Goal: Task Accomplishment & Management: Manage account settings

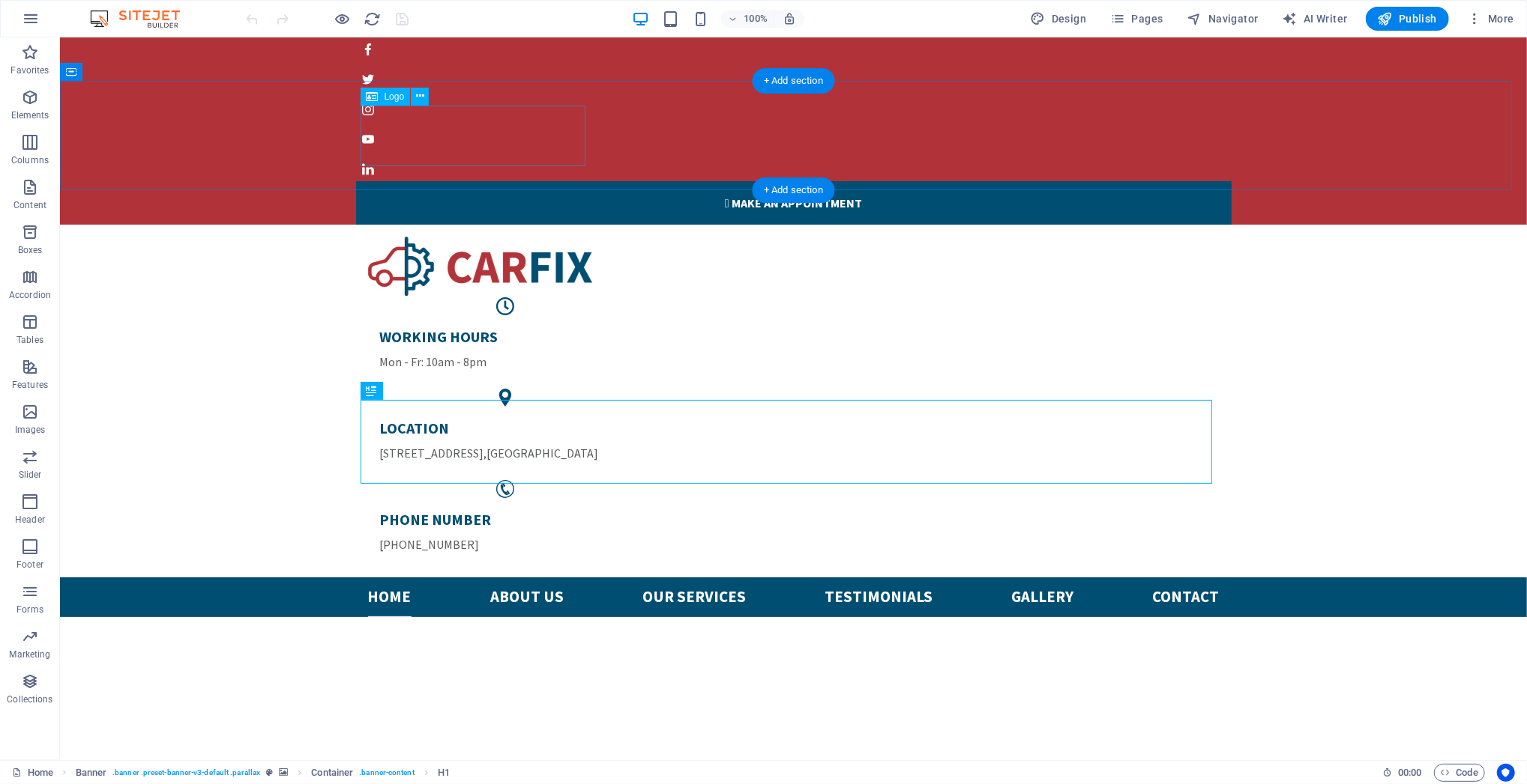
click at [482, 236] on div at bounding box center [792, 267] width 852 height 61
click at [480, 236] on div at bounding box center [792, 267] width 852 height 61
select select "px"
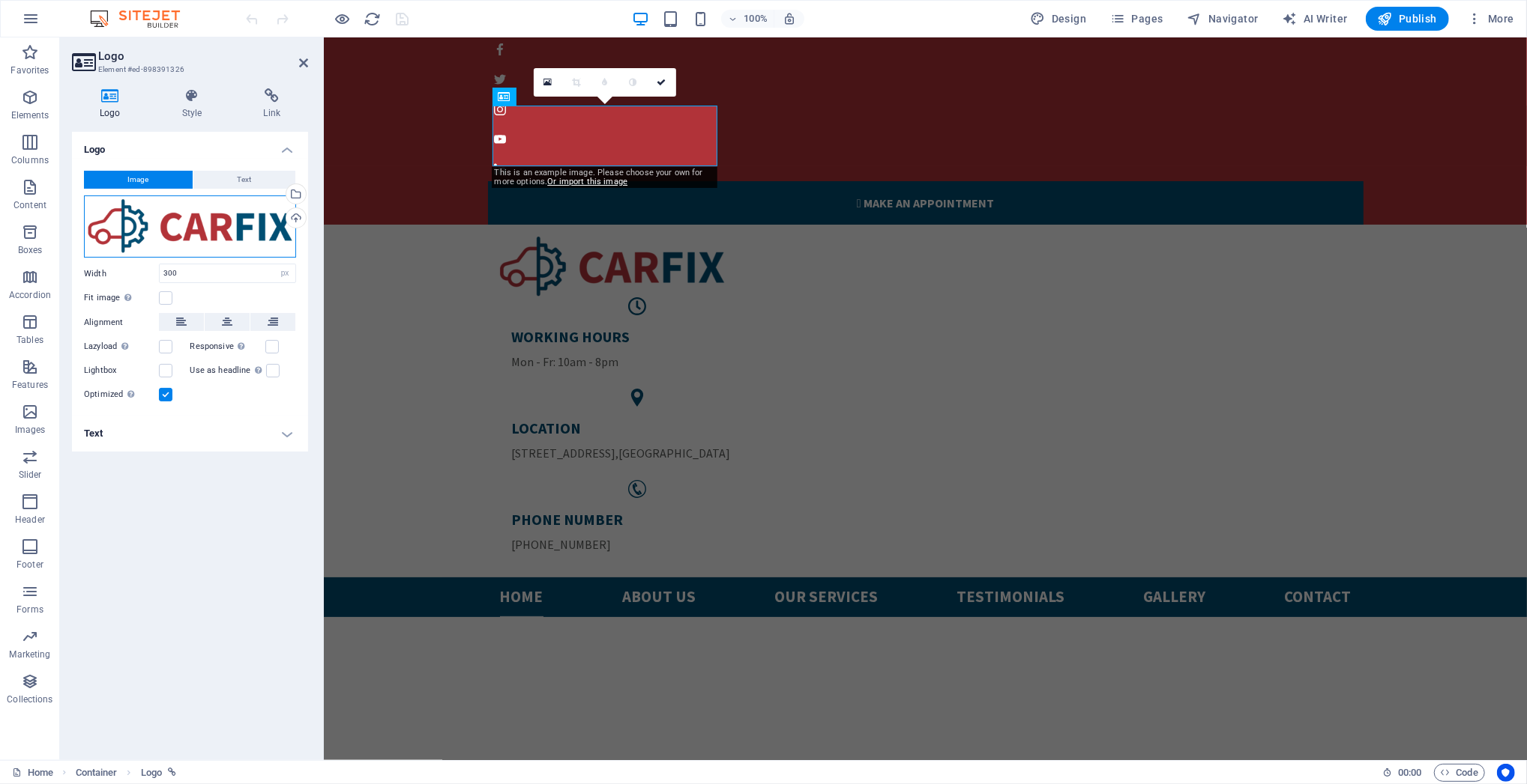
click at [232, 230] on div "Drag files here, click to choose files or select files from Files or our free s…" at bounding box center [189, 226] width 212 height 63
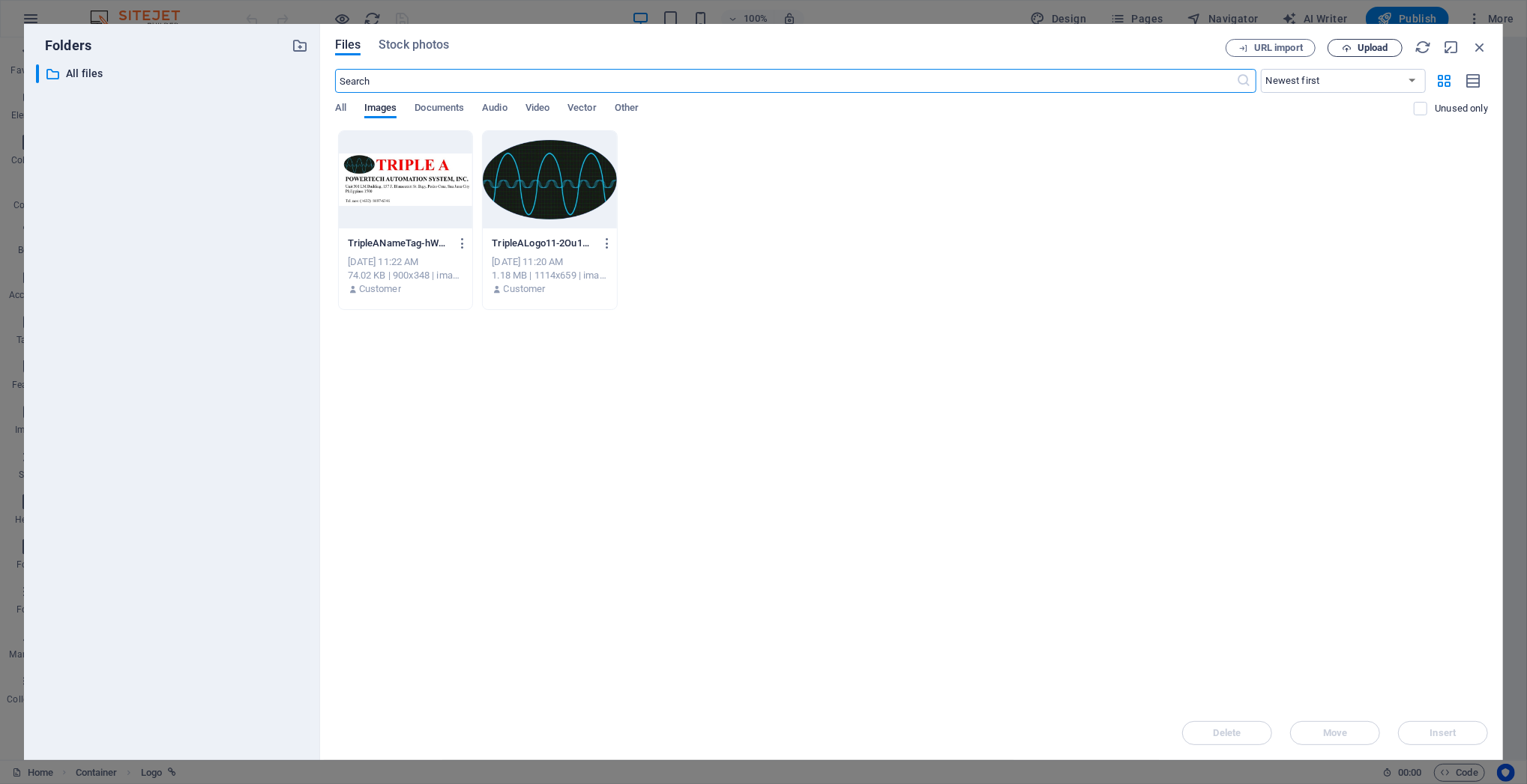
click at [1345, 45] on icon "button" at bounding box center [1346, 48] width 10 height 10
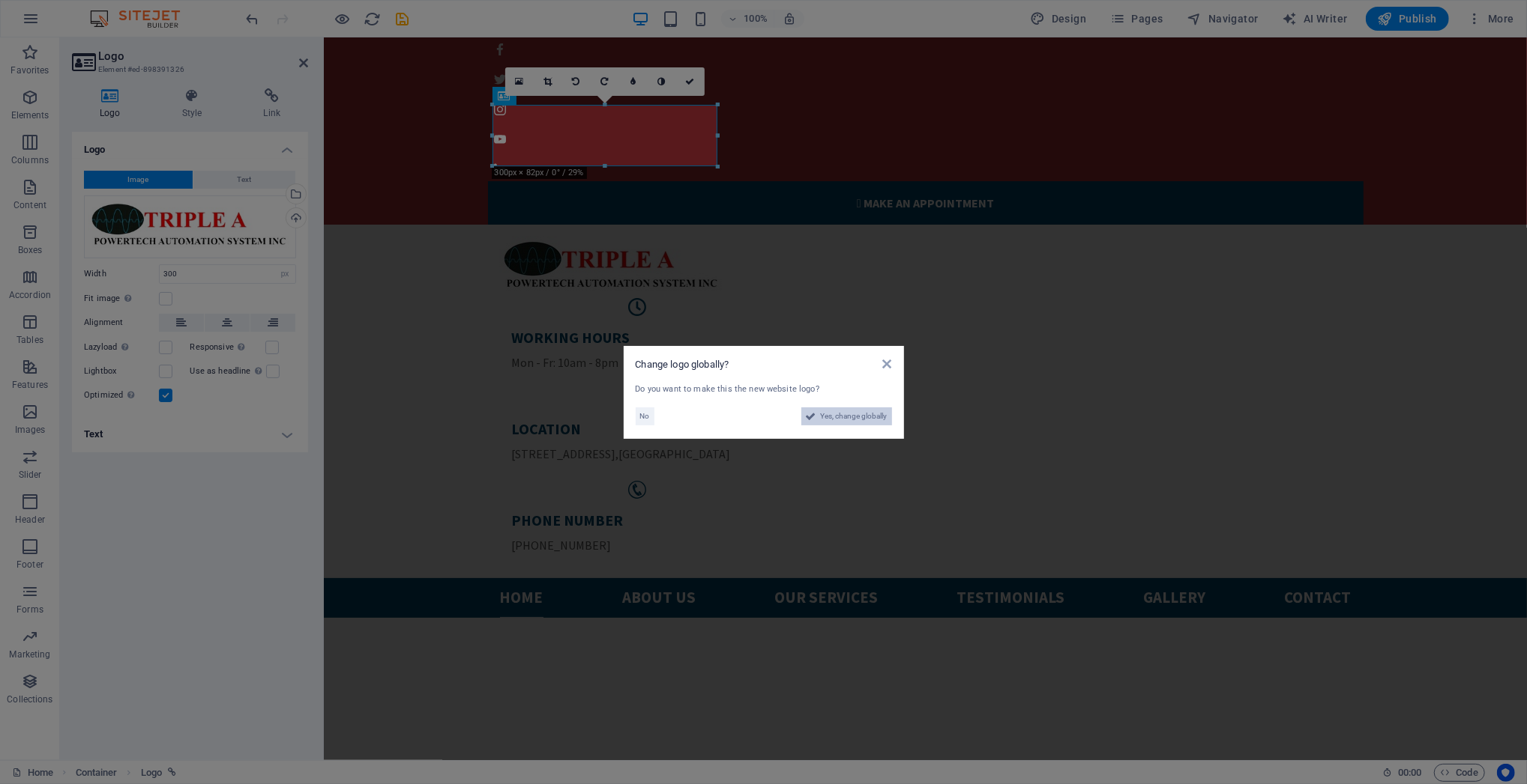
click at [826, 419] on span "Yes, change globally" at bounding box center [854, 416] width 67 height 18
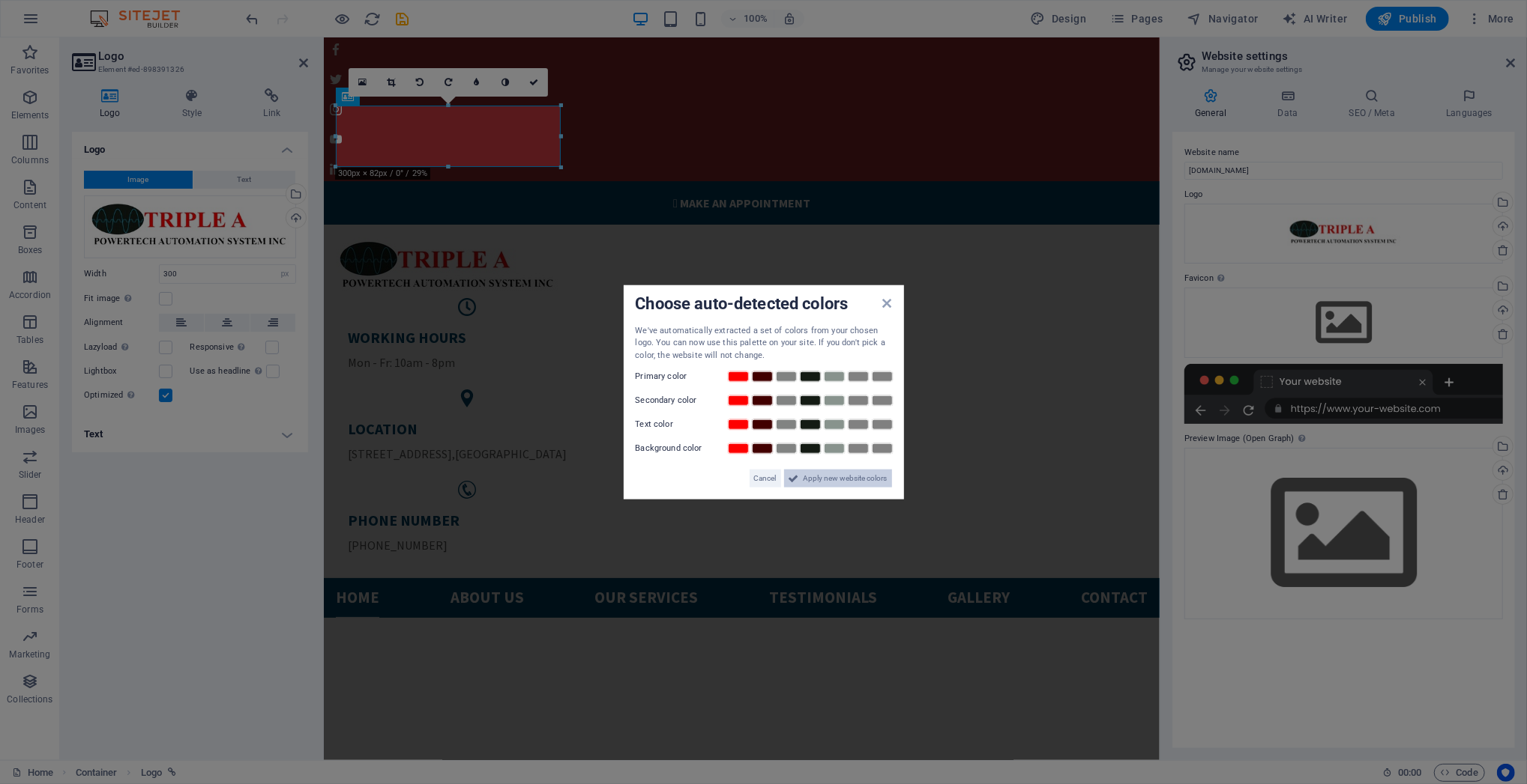
click at [806, 481] on span "Apply new website colors" at bounding box center [845, 478] width 84 height 18
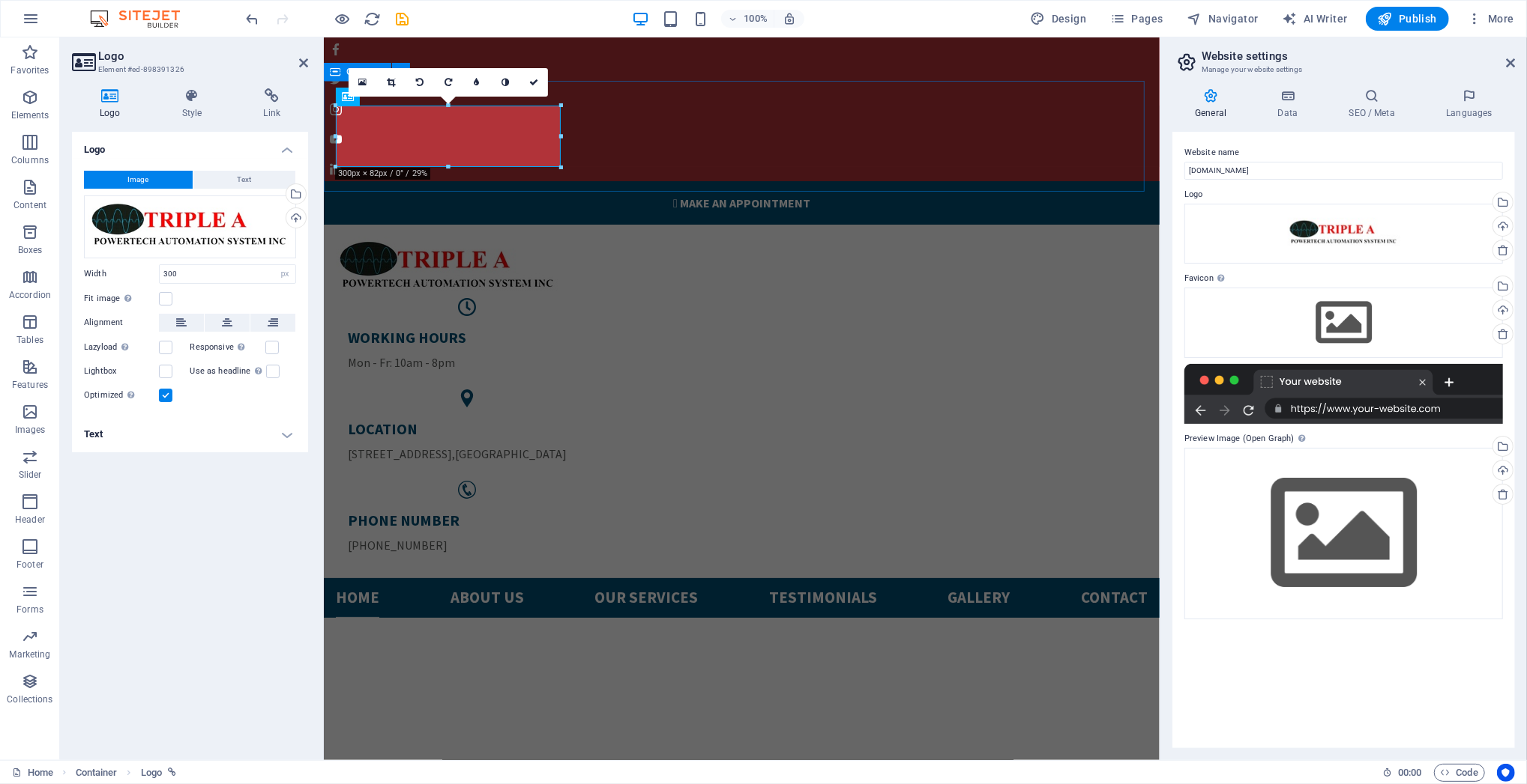
click at [615, 224] on div "WORKING HOURS Mon - Fr: 10am - 8pm LOCATION [STREET_ADDRESS] PHONE NUMBER [PHON…" at bounding box center [741, 401] width 836 height 354
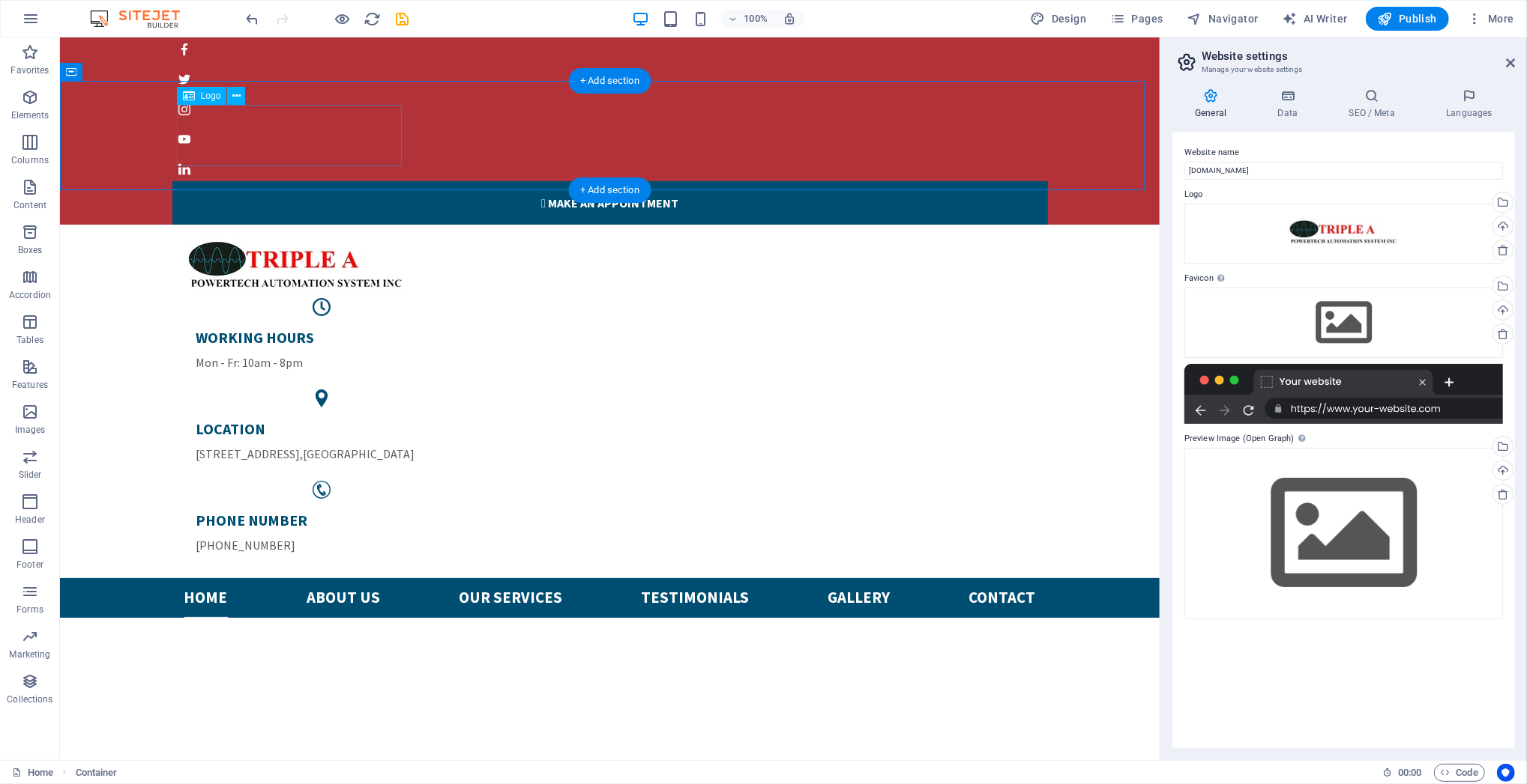
click at [313, 236] on div at bounding box center [609, 267] width 852 height 62
click at [323, 236] on div at bounding box center [609, 267] width 852 height 62
click at [303, 236] on div at bounding box center [609, 267] width 852 height 62
select select "px"
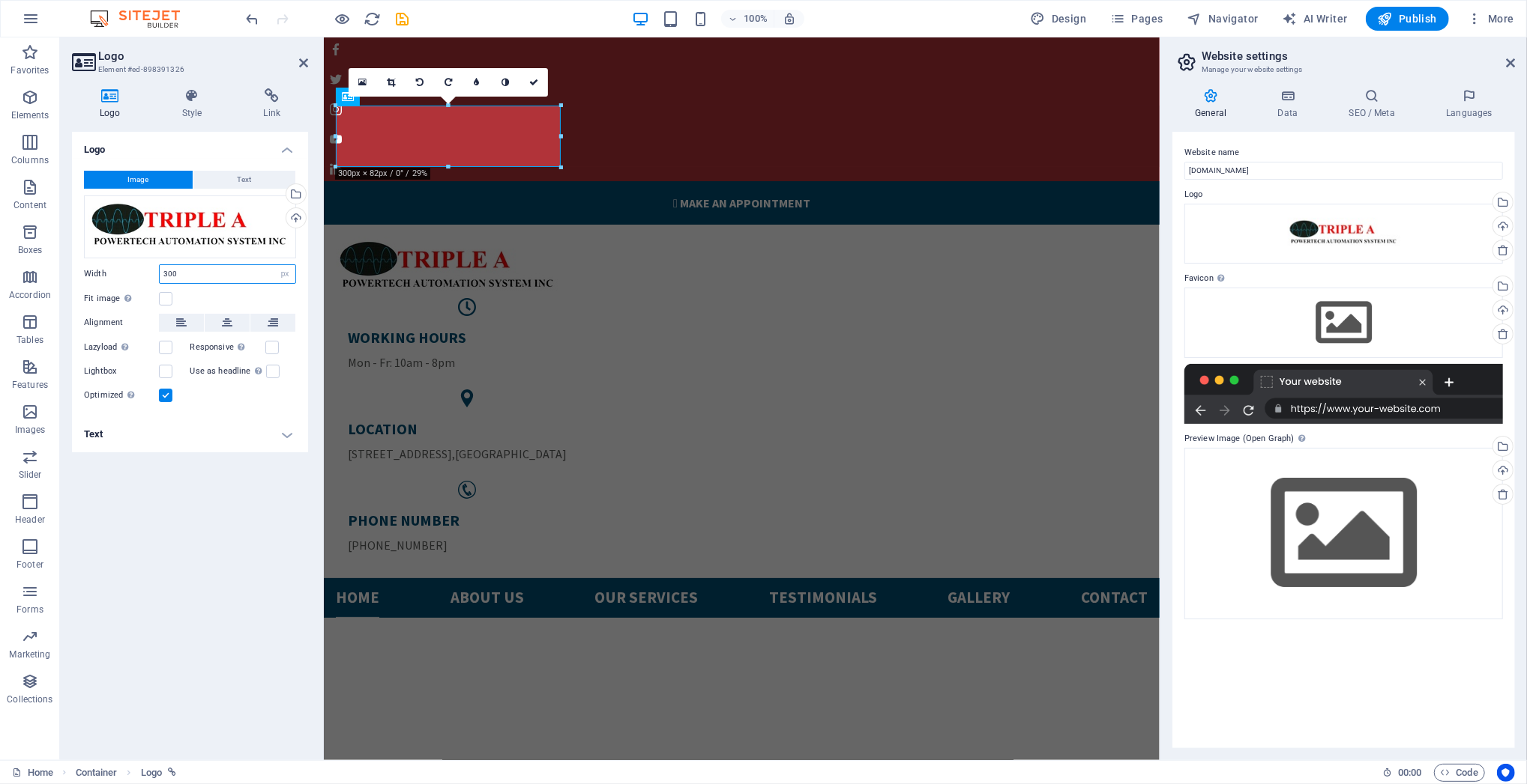
click at [222, 274] on input "300" at bounding box center [227, 274] width 136 height 18
drag, startPoint x: 222, startPoint y: 274, endPoint x: 132, endPoint y: 287, distance: 90.9
click at [132, 287] on div "Image Text Drag files here, click to choose files or select files from Files or…" at bounding box center [190, 287] width 236 height 258
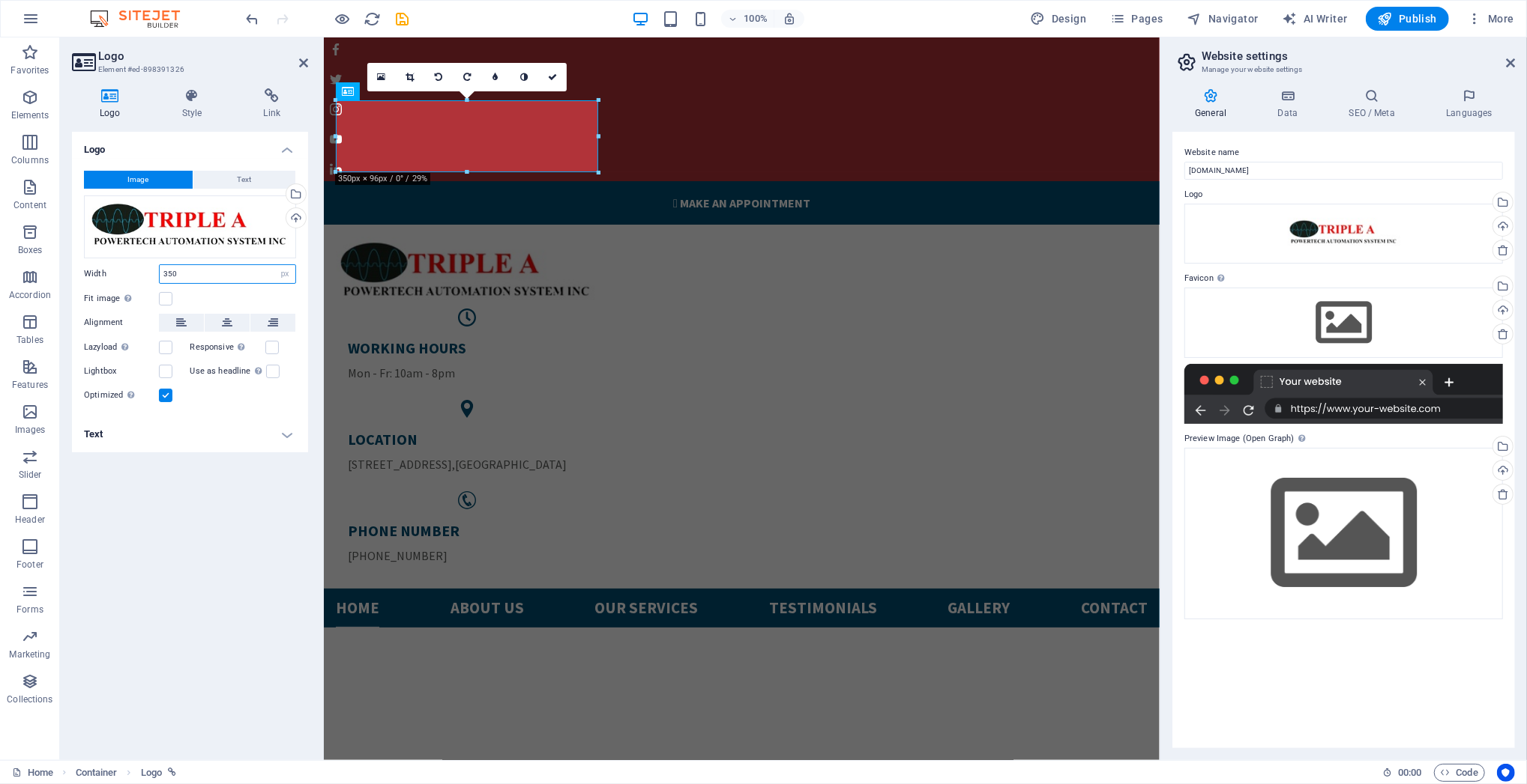
type input "350"
click at [627, 224] on div "WORKING HOURS Mon - Fr: 10am - 8pm LOCATION [STREET_ADDRESS] PHONE NUMBER [PHON…" at bounding box center [741, 406] width 836 height 364
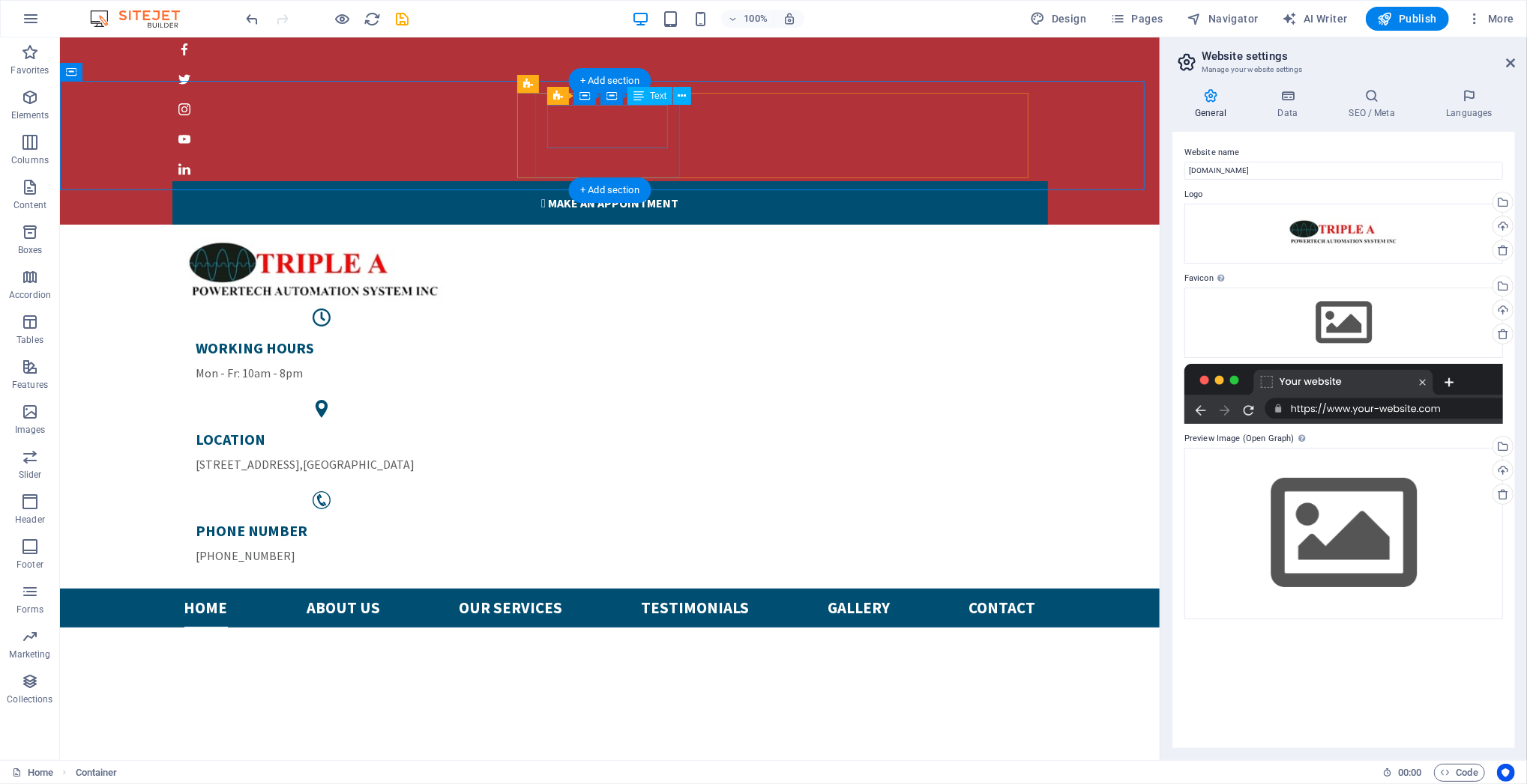
click at [447, 338] on div "WORKING HOURS Mon - Fr: 10am - 8pm" at bounding box center [321, 360] width 252 height 44
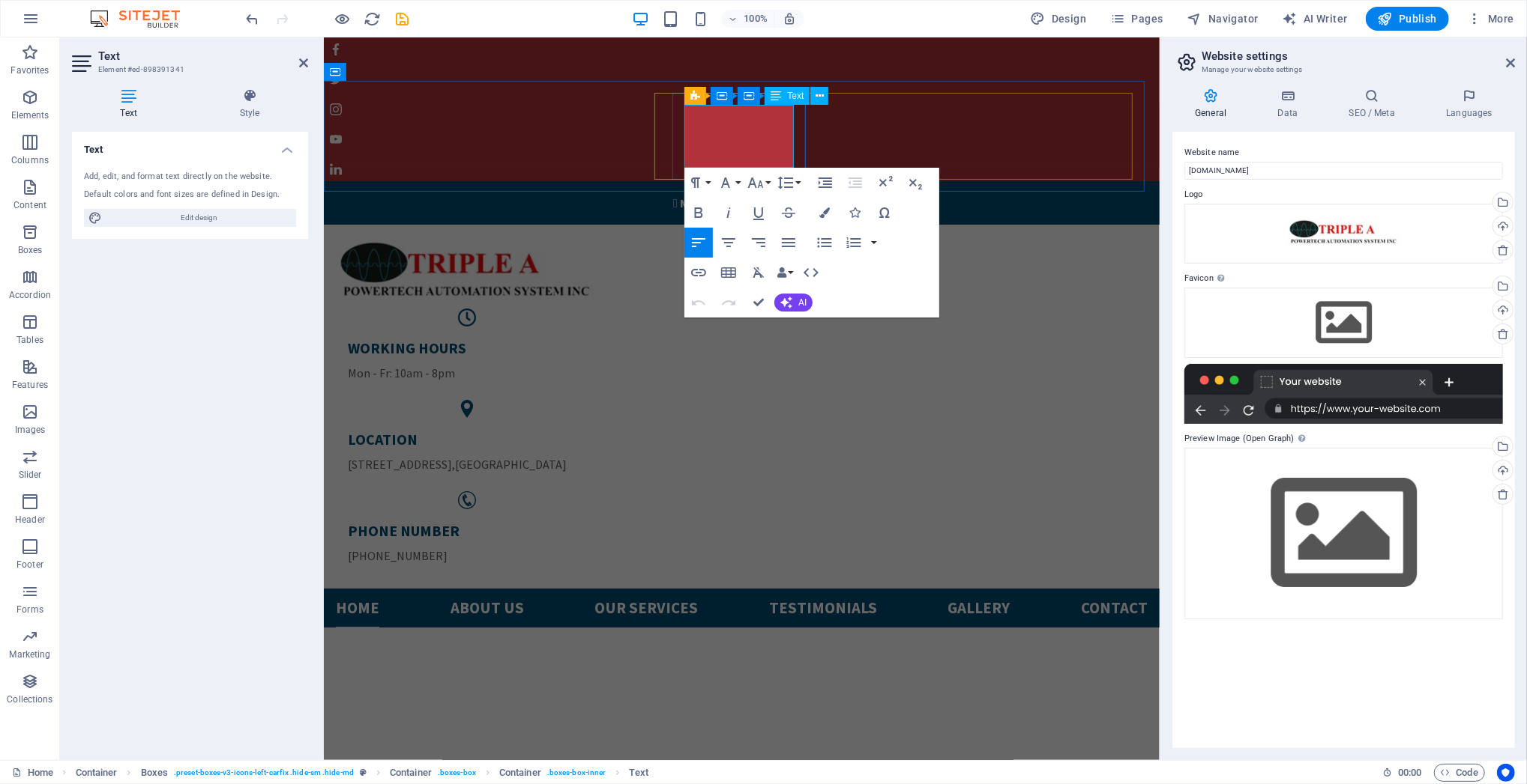
click at [586, 363] on p "Mon - Fr: 10am - 8pm" at bounding box center [465, 372] width 238 height 18
click at [586, 363] on p "Mon - Fr: 9am - 8pm" at bounding box center [465, 372] width 238 height 18
click at [607, 224] on div "WORKING HOURS Mon - Fr: 9am - 6pm LOCATION [STREET_ADDRESS] PHONE NUMBER [PHONE…" at bounding box center [741, 406] width 836 height 364
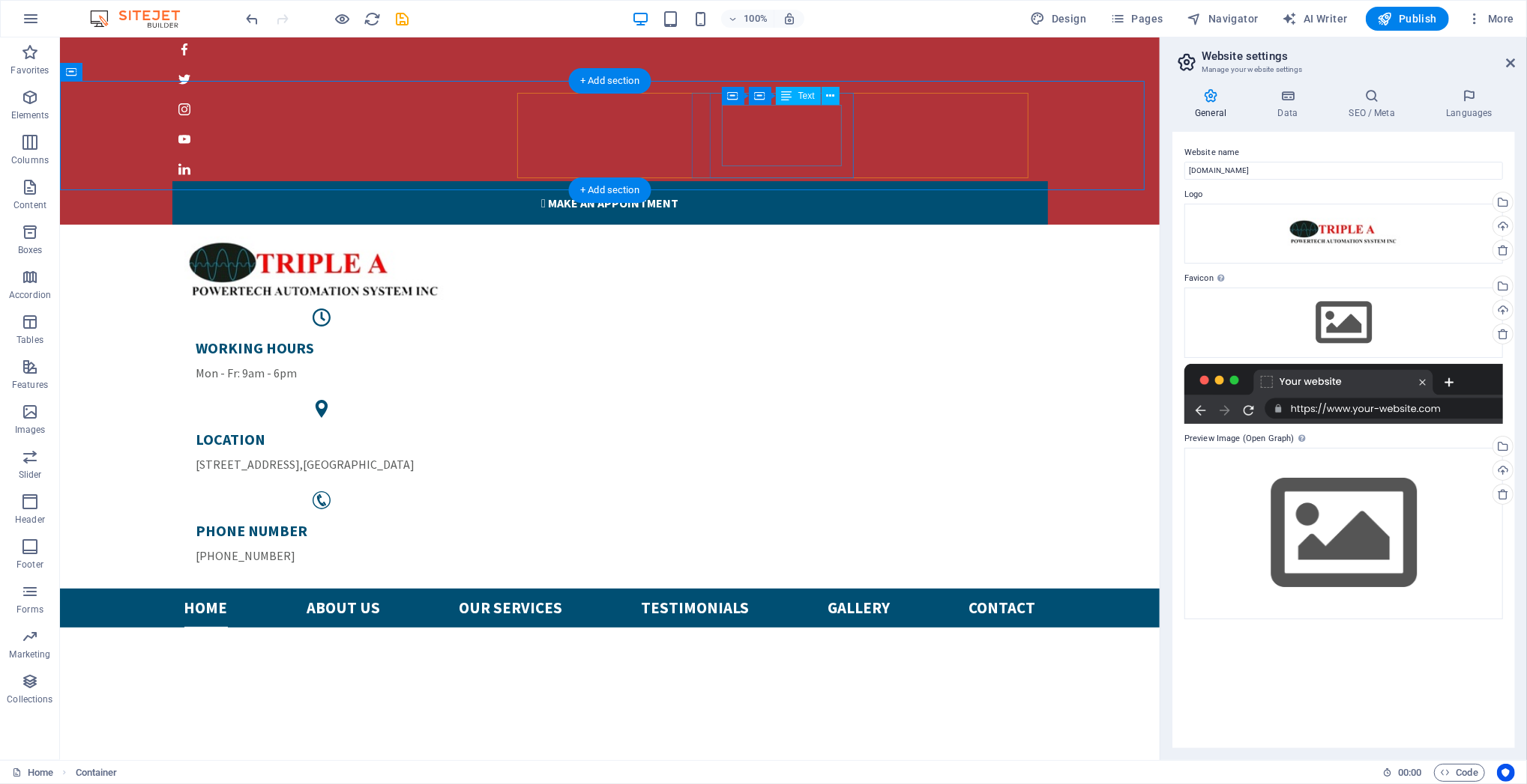
click at [300, 456] on span "[STREET_ADDRESS]" at bounding box center [248, 463] width 105 height 15
drag, startPoint x: 722, startPoint y: 140, endPoint x: 787, endPoint y: 163, distance: 68.9
click at [447, 429] on div "LOCATION [STREET_ADDRESS]" at bounding box center [321, 451] width 252 height 44
drag, startPoint x: 787, startPoint y: 163, endPoint x: 749, endPoint y: 147, distance: 41.2
click at [447, 429] on div "LOCATION [STREET_ADDRESS]" at bounding box center [321, 451] width 252 height 44
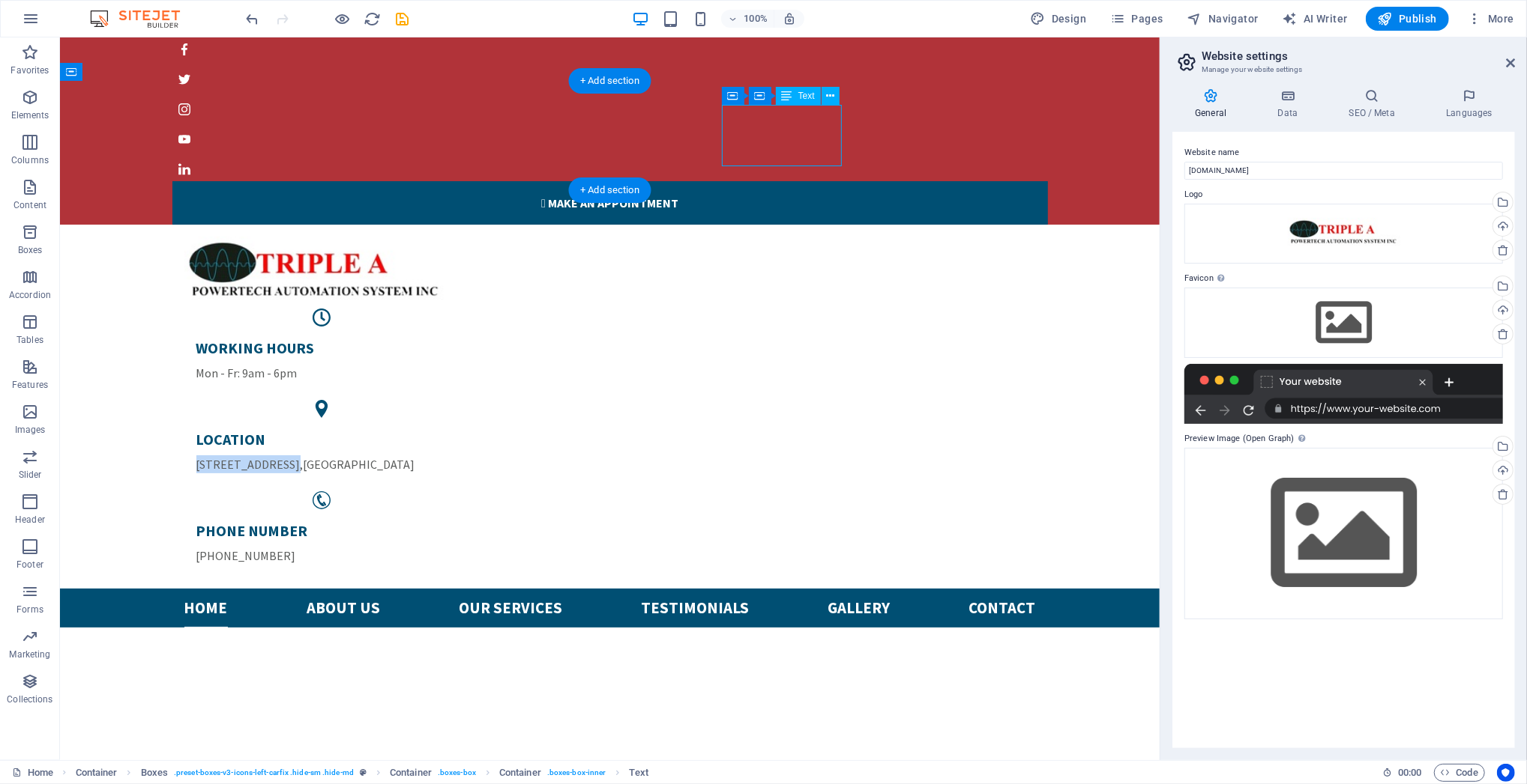
click at [300, 456] on span "[STREET_ADDRESS]" at bounding box center [248, 463] width 105 height 15
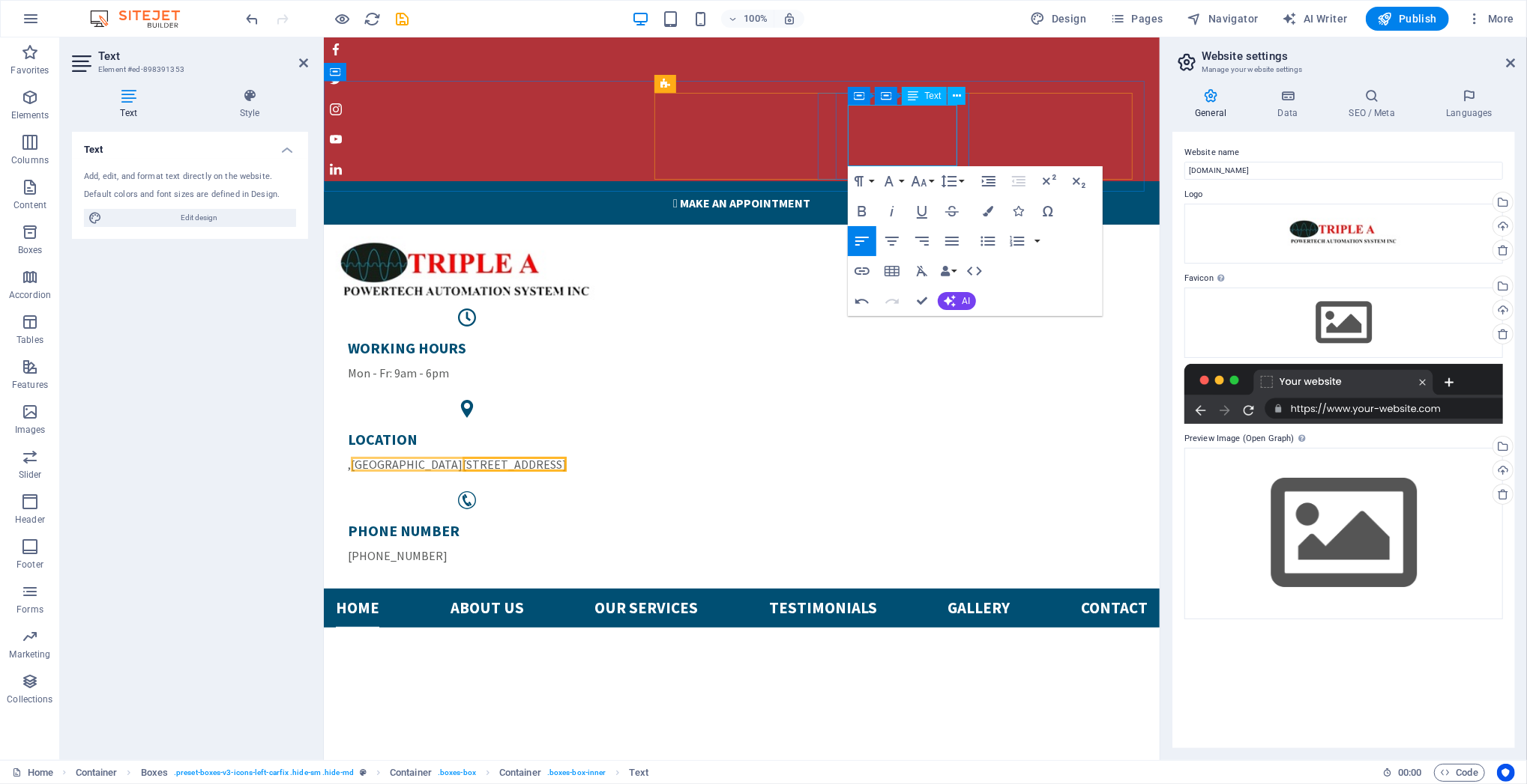
click at [566, 456] on span "[GEOGRAPHIC_DATA] [STREET_ADDRESS]" at bounding box center [458, 463] width 216 height 15
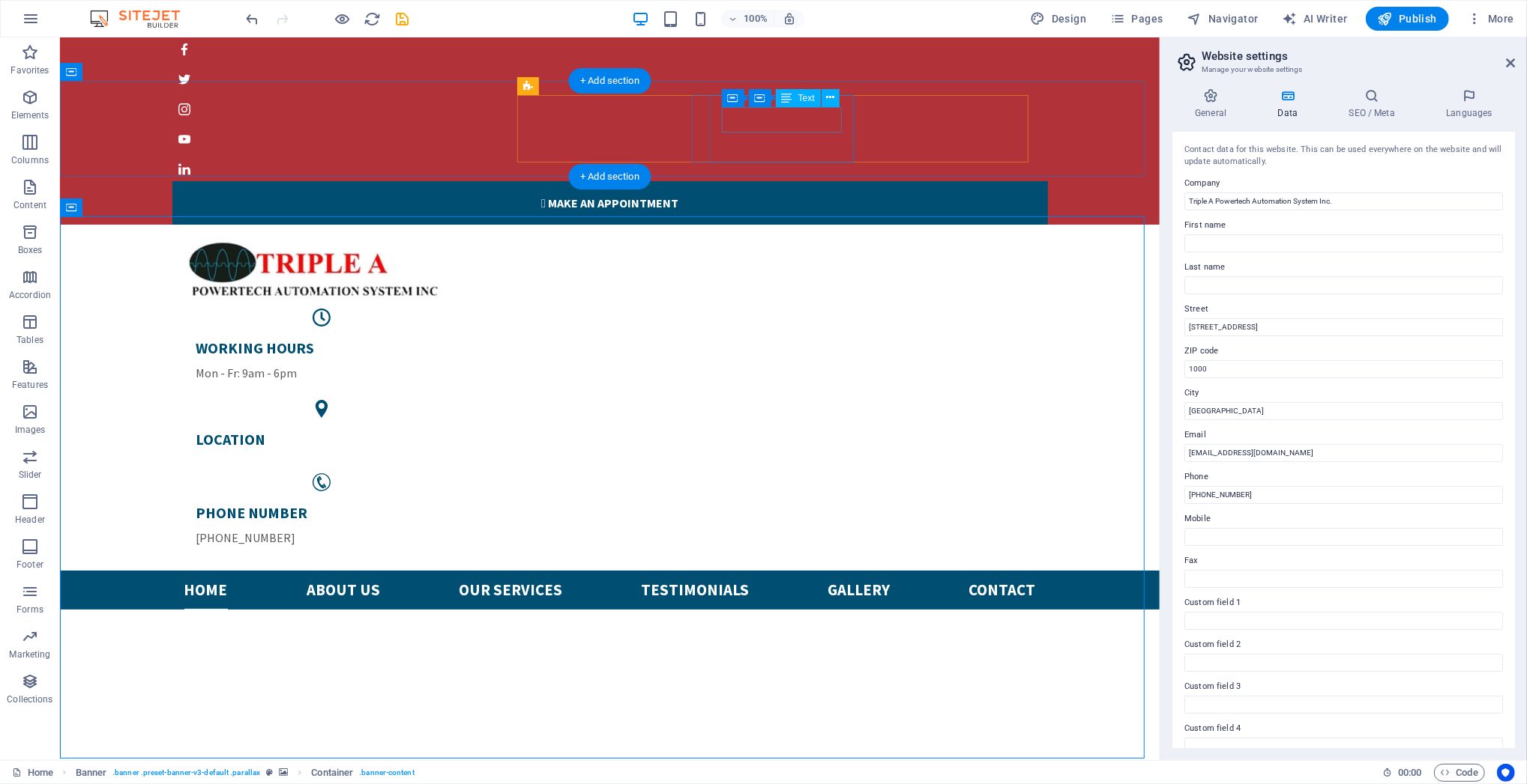
click at [459, 417] on div "LOCATION" at bounding box center [322, 442] width 275 height 50
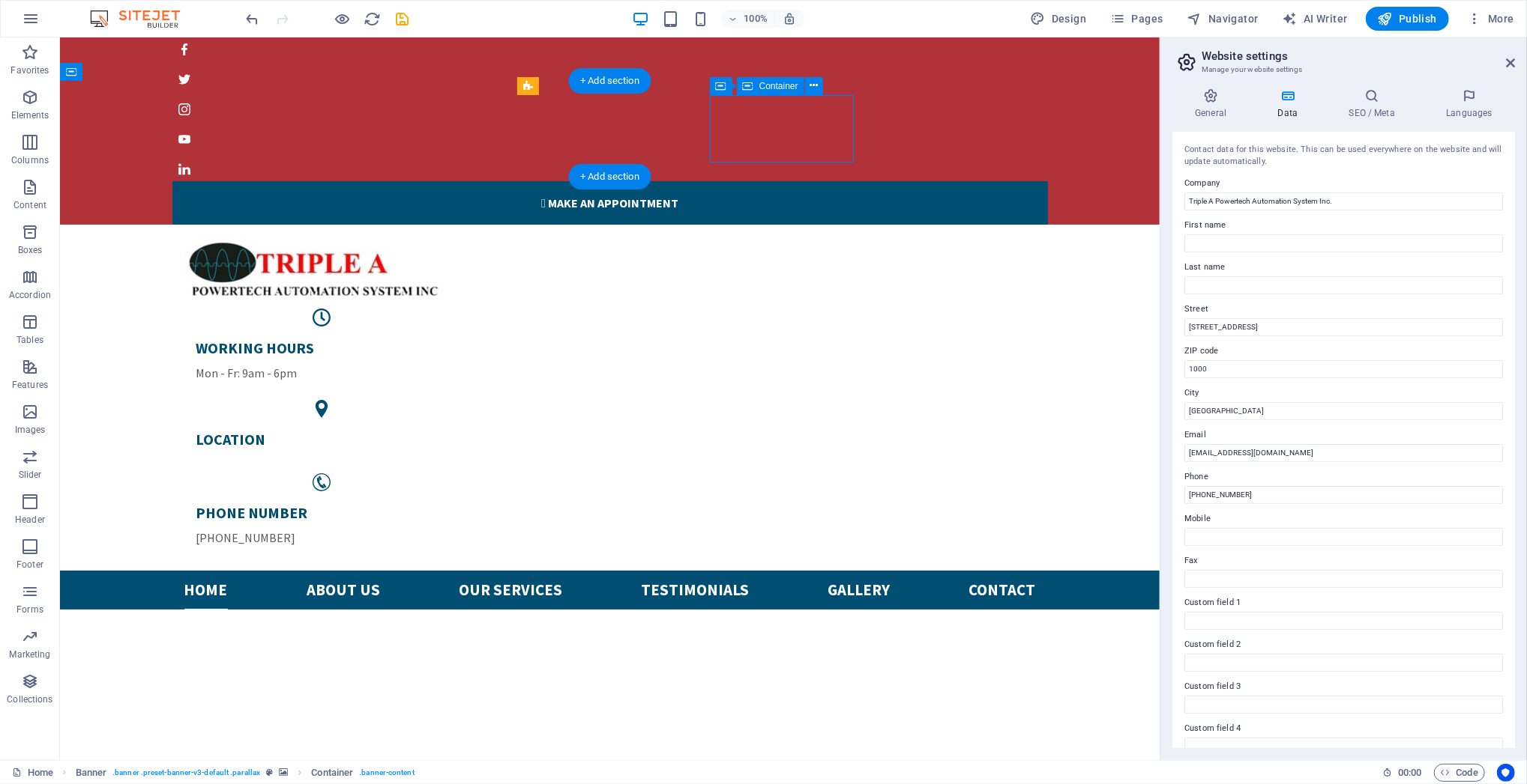
click at [459, 417] on div "LOCATION" at bounding box center [322, 442] width 275 height 50
click at [447, 338] on div "WORKING HOURS Mon - Fr: 9am - 6pm" at bounding box center [321, 360] width 252 height 44
click at [459, 417] on div "LOCATION" at bounding box center [322, 442] width 275 height 50
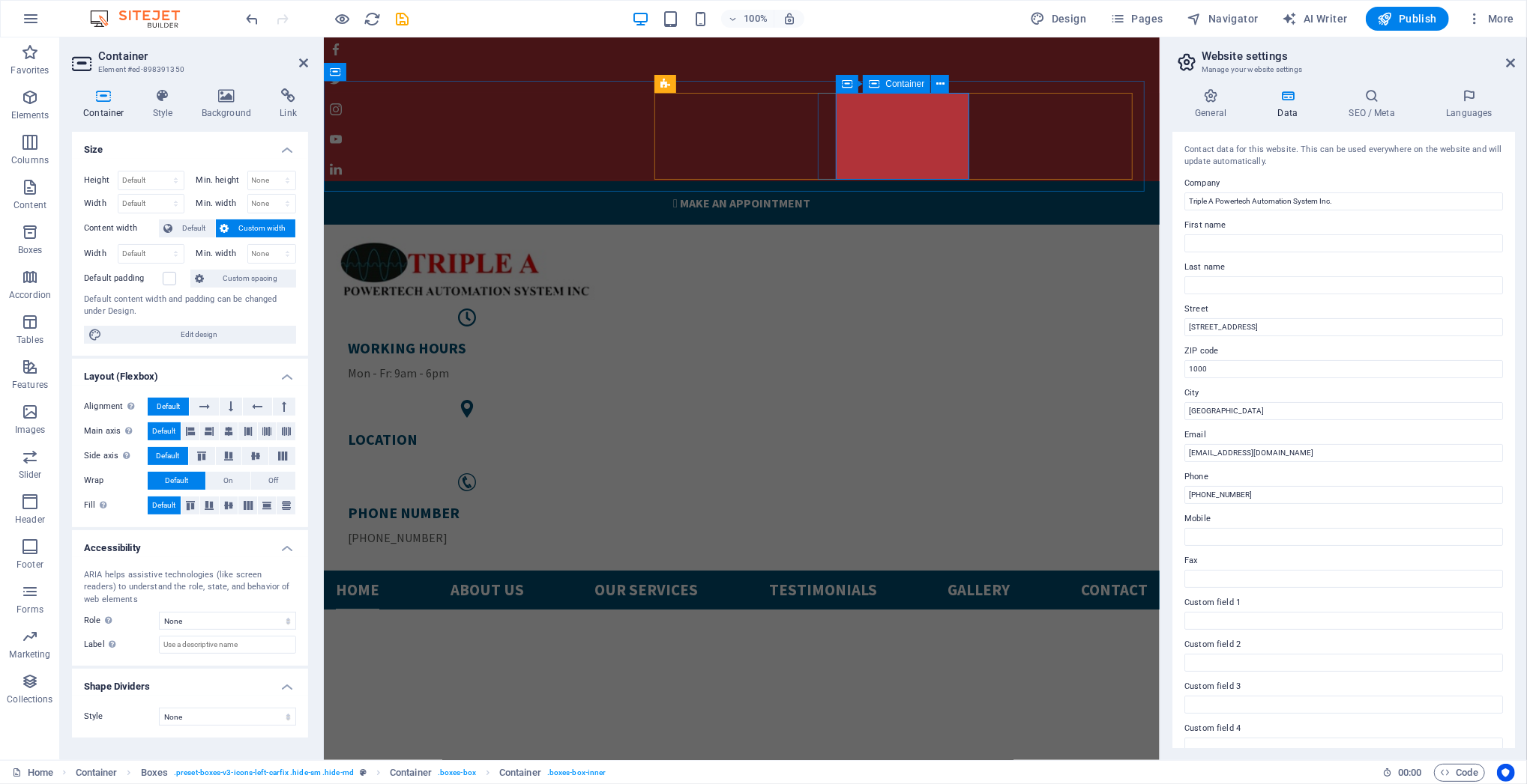
click at [597, 417] on div "LOCATION" at bounding box center [465, 442] width 262 height 50
click at [586, 429] on div "LOCATION" at bounding box center [465, 439] width 238 height 19
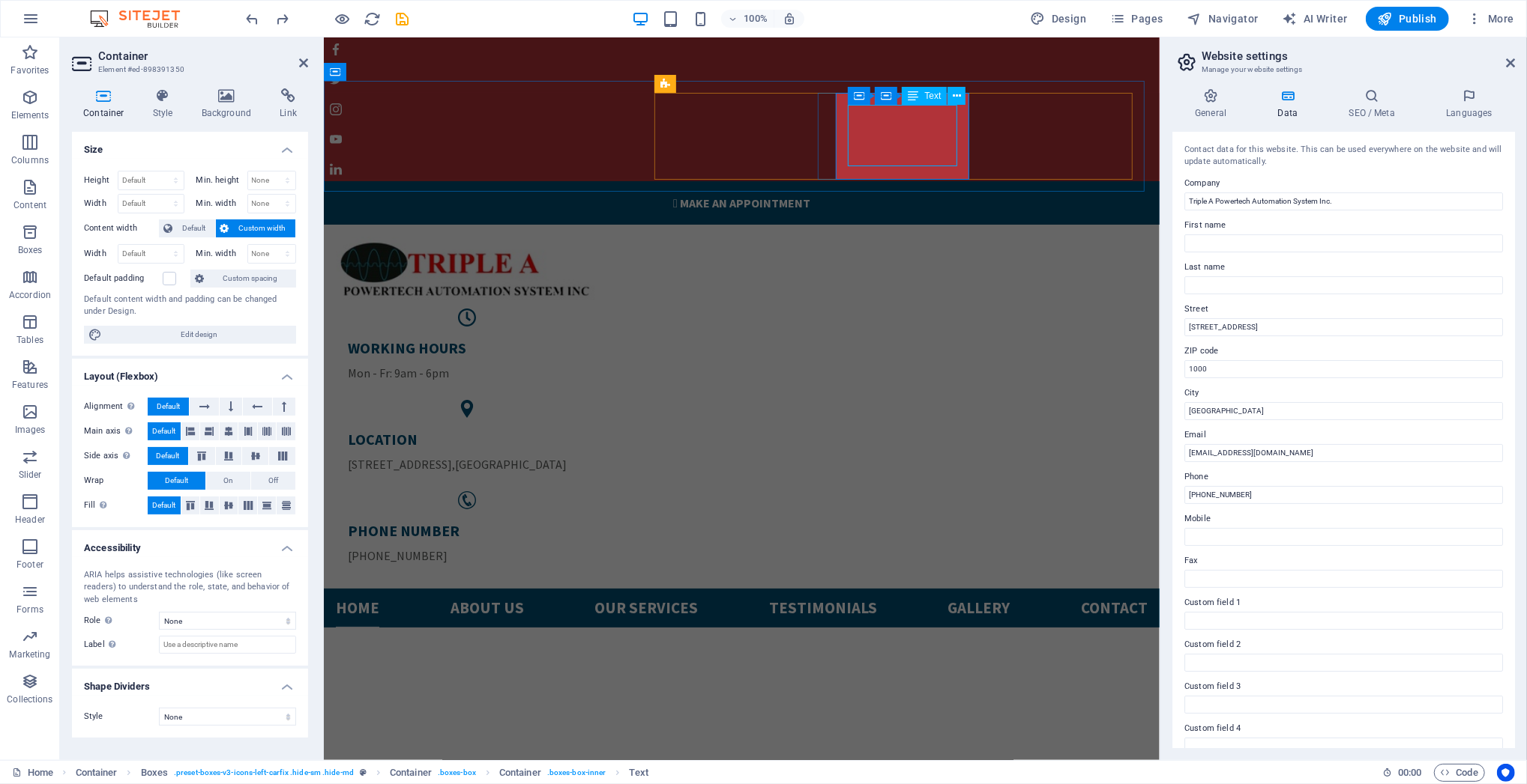
click at [451, 456] on span "[STREET_ADDRESS]" at bounding box center [399, 463] width 105 height 15
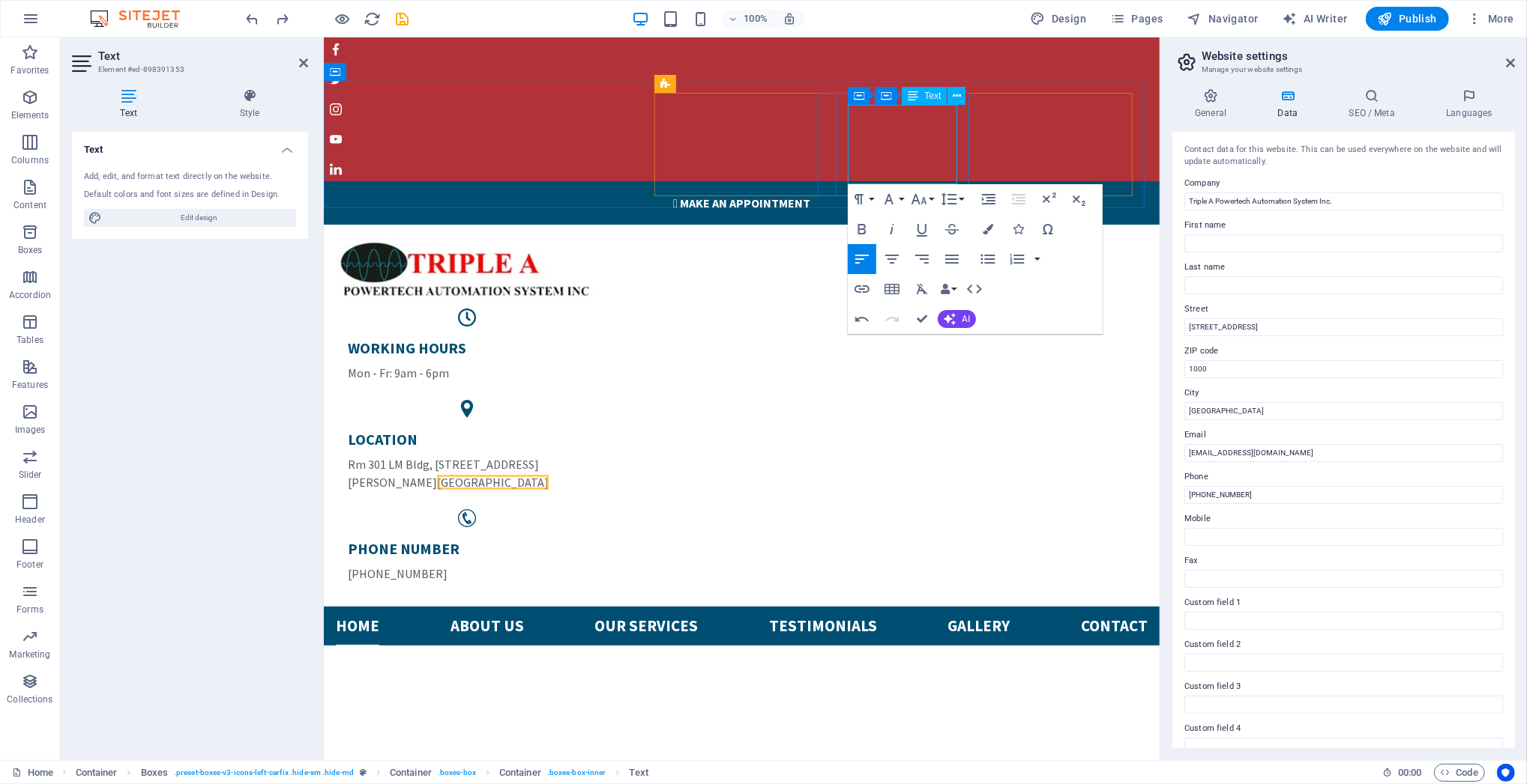
click at [586, 455] on p "Rm [STREET_ADDRESS][PERSON_NAME]" at bounding box center [465, 472] width 238 height 36
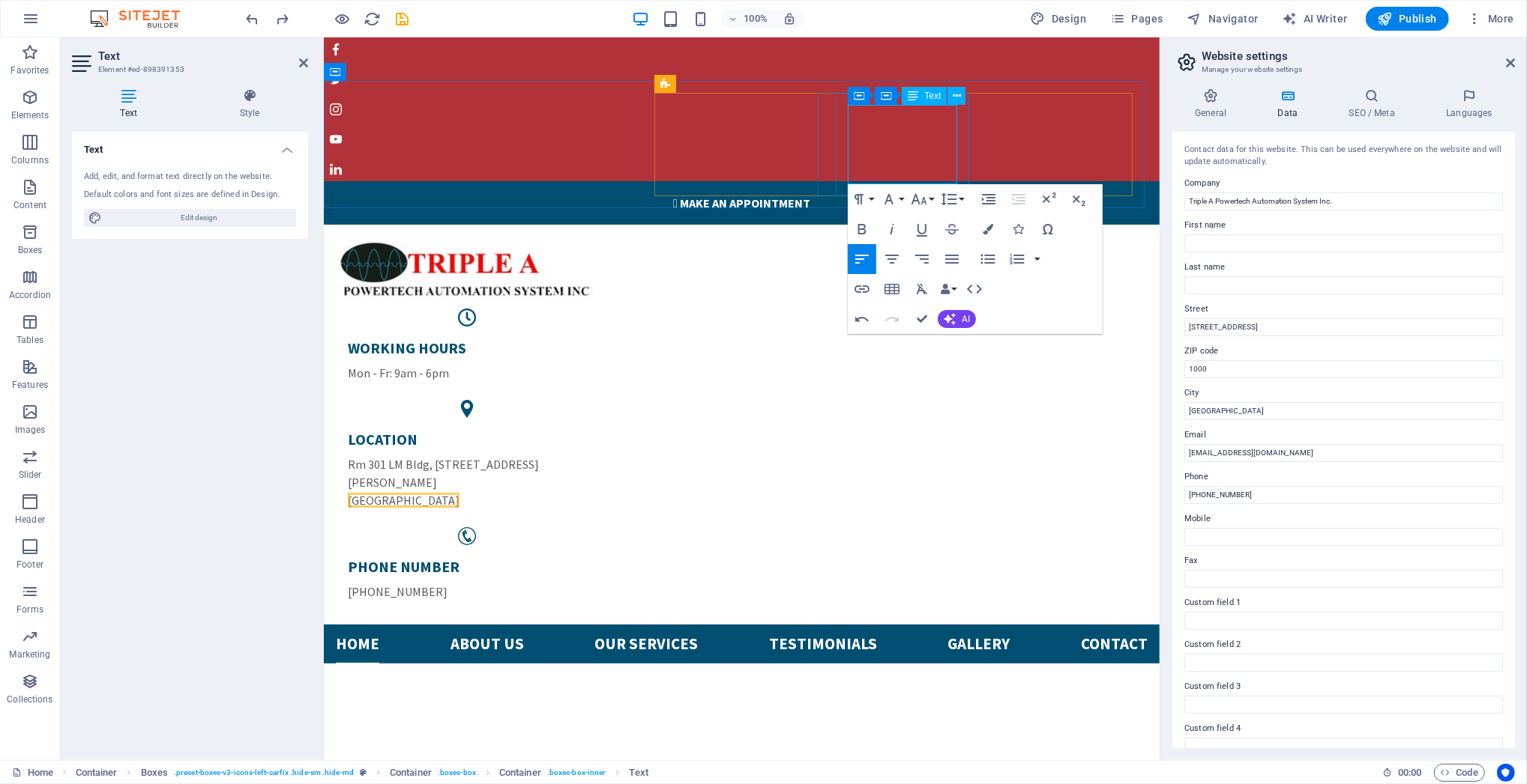
click at [586, 490] on p "[GEOGRAPHIC_DATA]" at bounding box center [465, 499] width 238 height 18
drag, startPoint x: 892, startPoint y: 175, endPoint x: 845, endPoint y: 180, distance: 47.3
click at [597, 417] on div "LOCATION Rm [STREET_ADDRESS][PERSON_NAME]" at bounding box center [465, 469] width 262 height 104
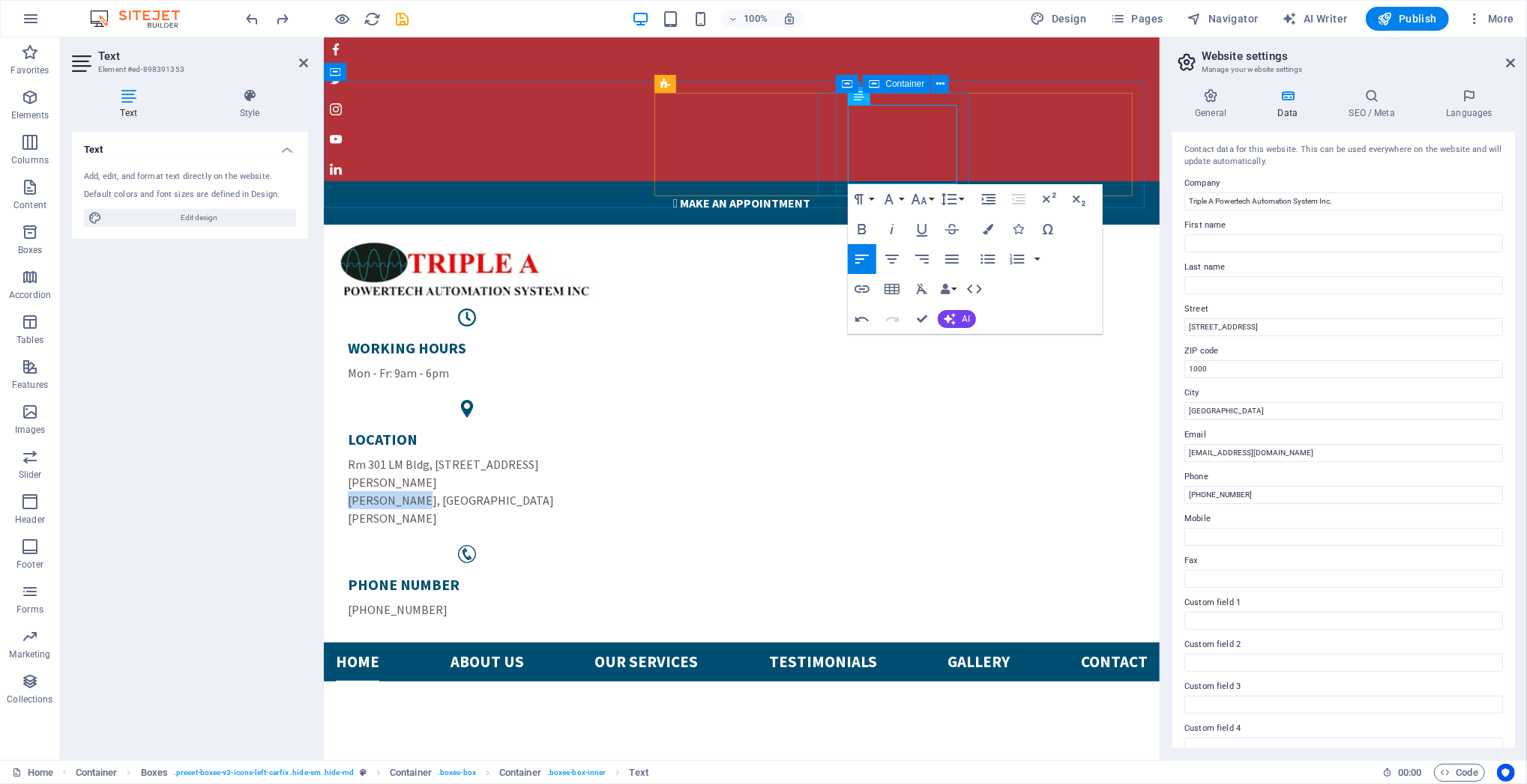
drag, startPoint x: 908, startPoint y: 171, endPoint x: 1170, endPoint y: 222, distance: 266.9
click at [597, 417] on div "LOCATION Rm [STREET_ADDRESS][PERSON_NAME][PERSON_NAME][PERSON_NAME]" at bounding box center [465, 477] width 262 height 121
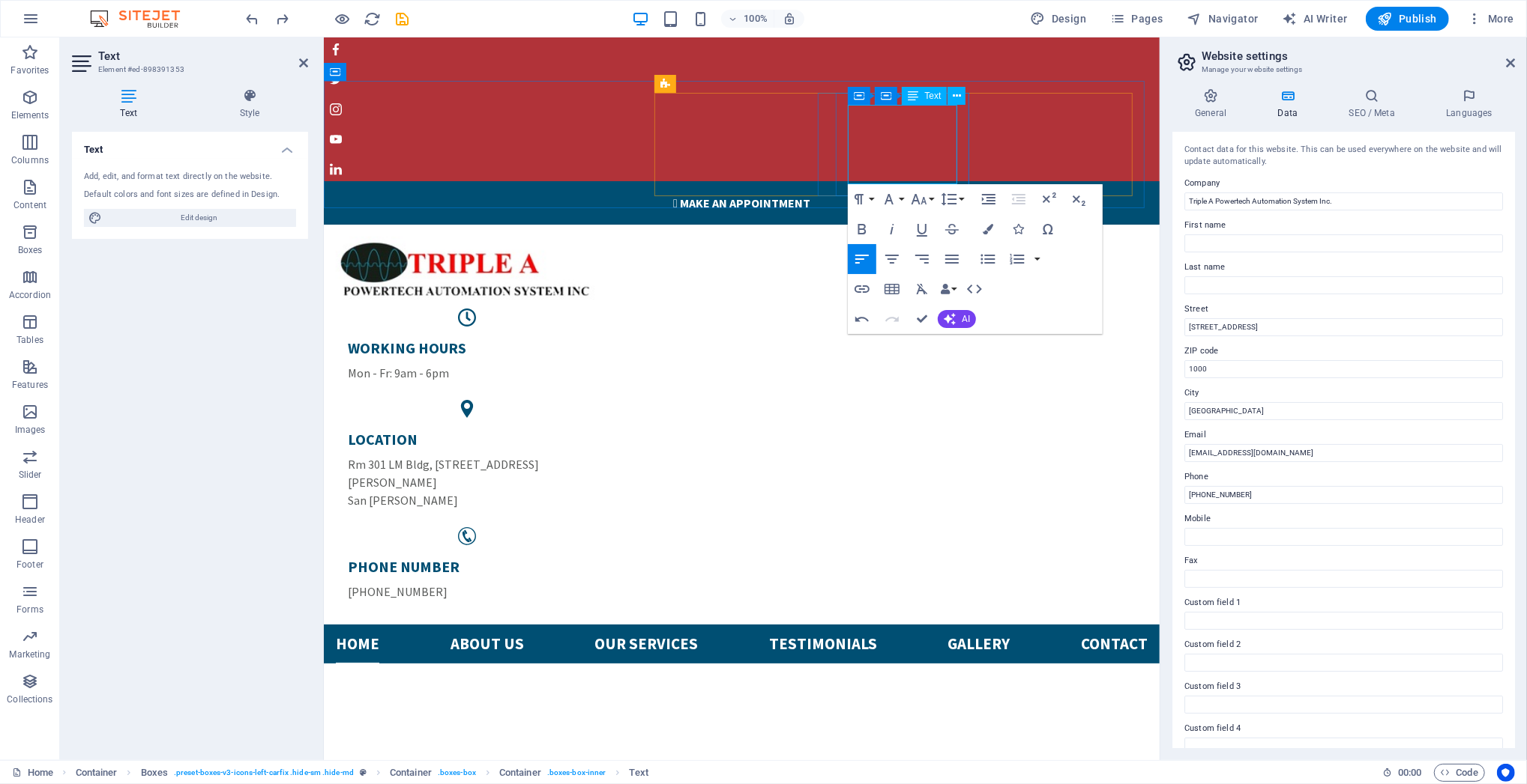
click at [586, 490] on p "San [PERSON_NAME]" at bounding box center [465, 499] width 238 height 18
click at [623, 224] on div "WORKING HOURS Mon - Fr: 9am - 6pm LOCATION Rm [GEOGRAPHIC_DATA], [STREET_ADDRES…" at bounding box center [741, 423] width 836 height 400
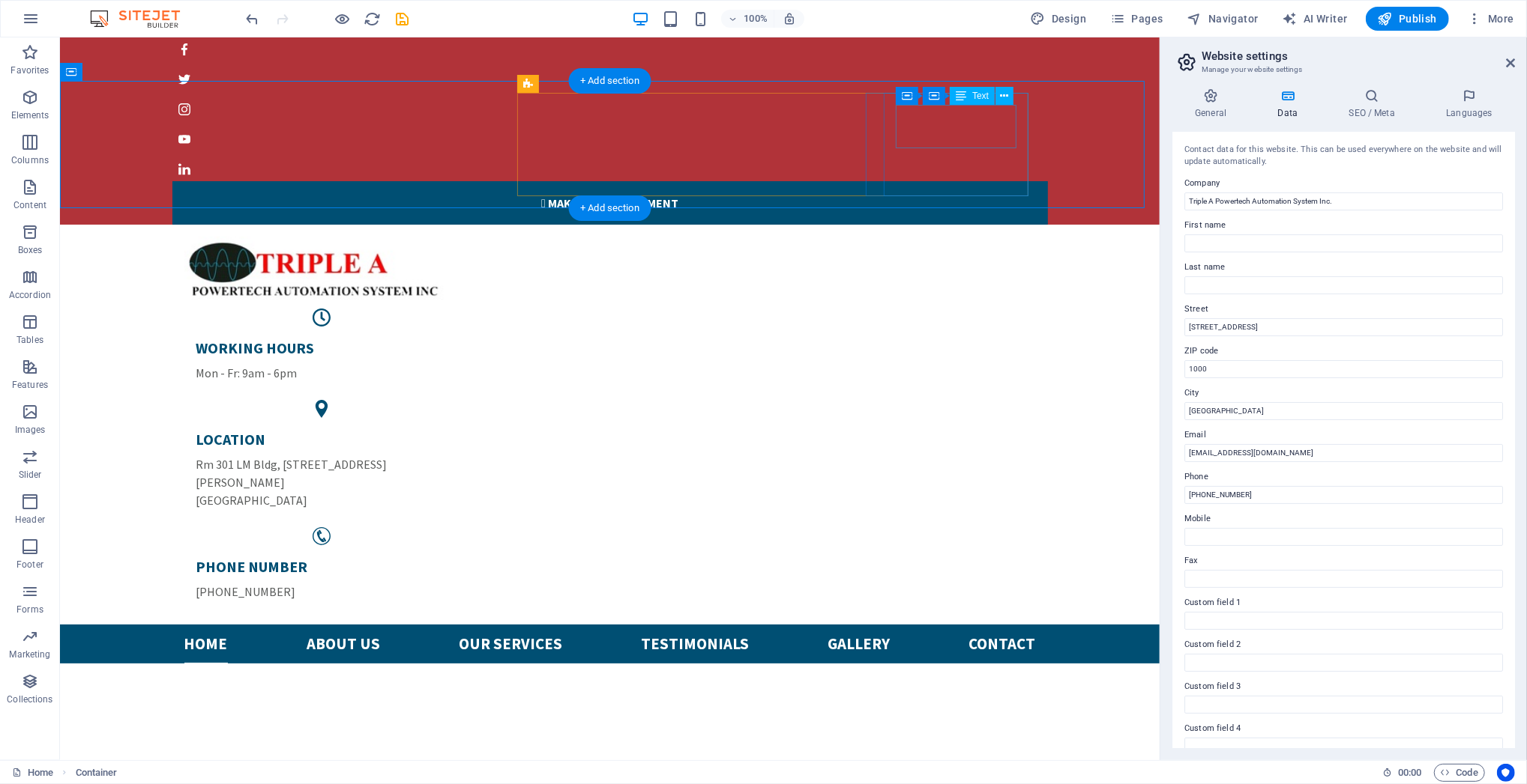
click at [447, 557] on div "PHONE NUMBER [PHONE_NUMBER]" at bounding box center [321, 578] width 252 height 44
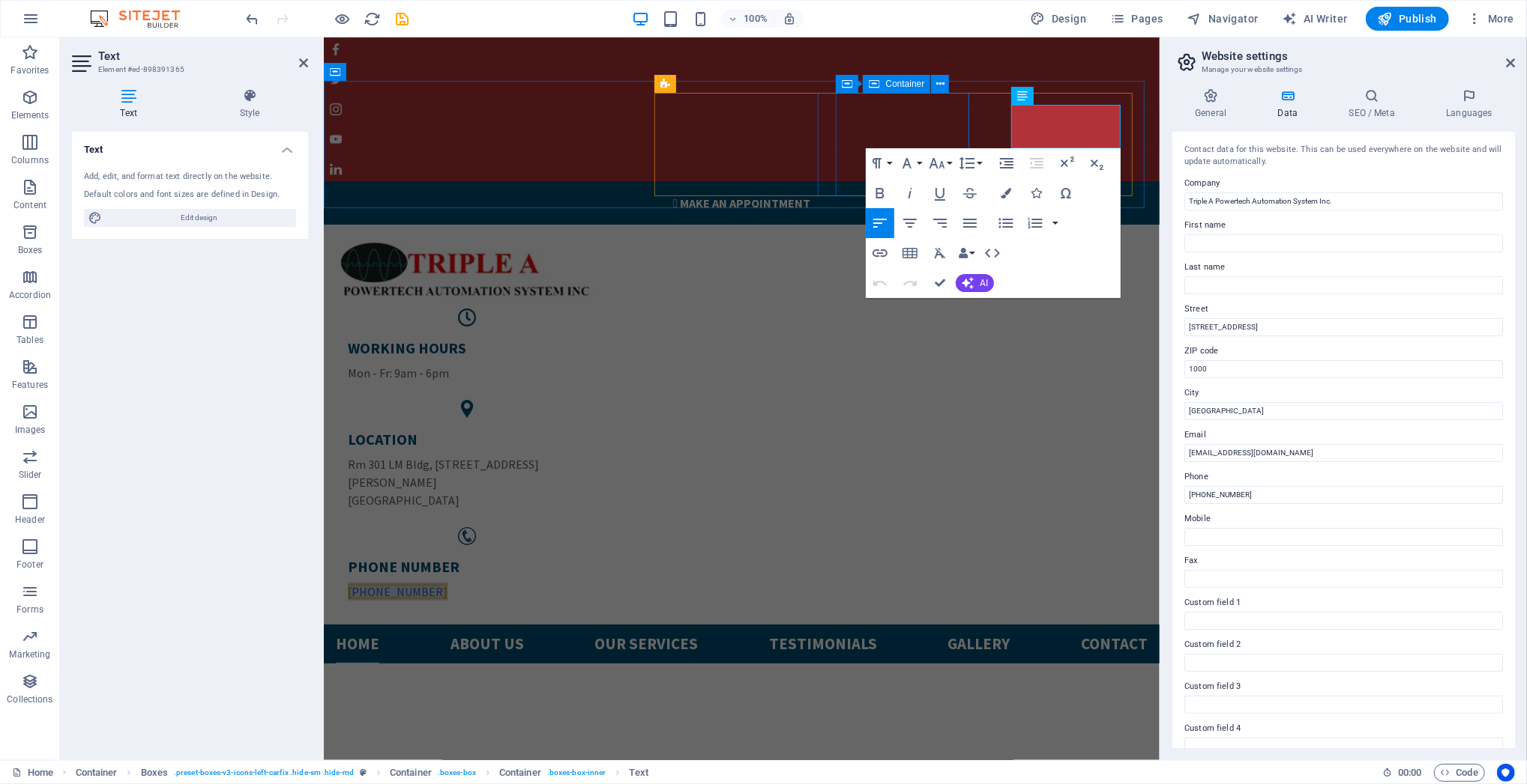
drag, startPoint x: 1082, startPoint y: 137, endPoint x: 919, endPoint y: 142, distance: 163.1
click at [919, 302] on div "WORKING HOURS Mon - Fr: 9am - 6pm LOCATION Rm [GEOGRAPHIC_DATA], [STREET_ADDRES…" at bounding box center [741, 460] width 824 height 316
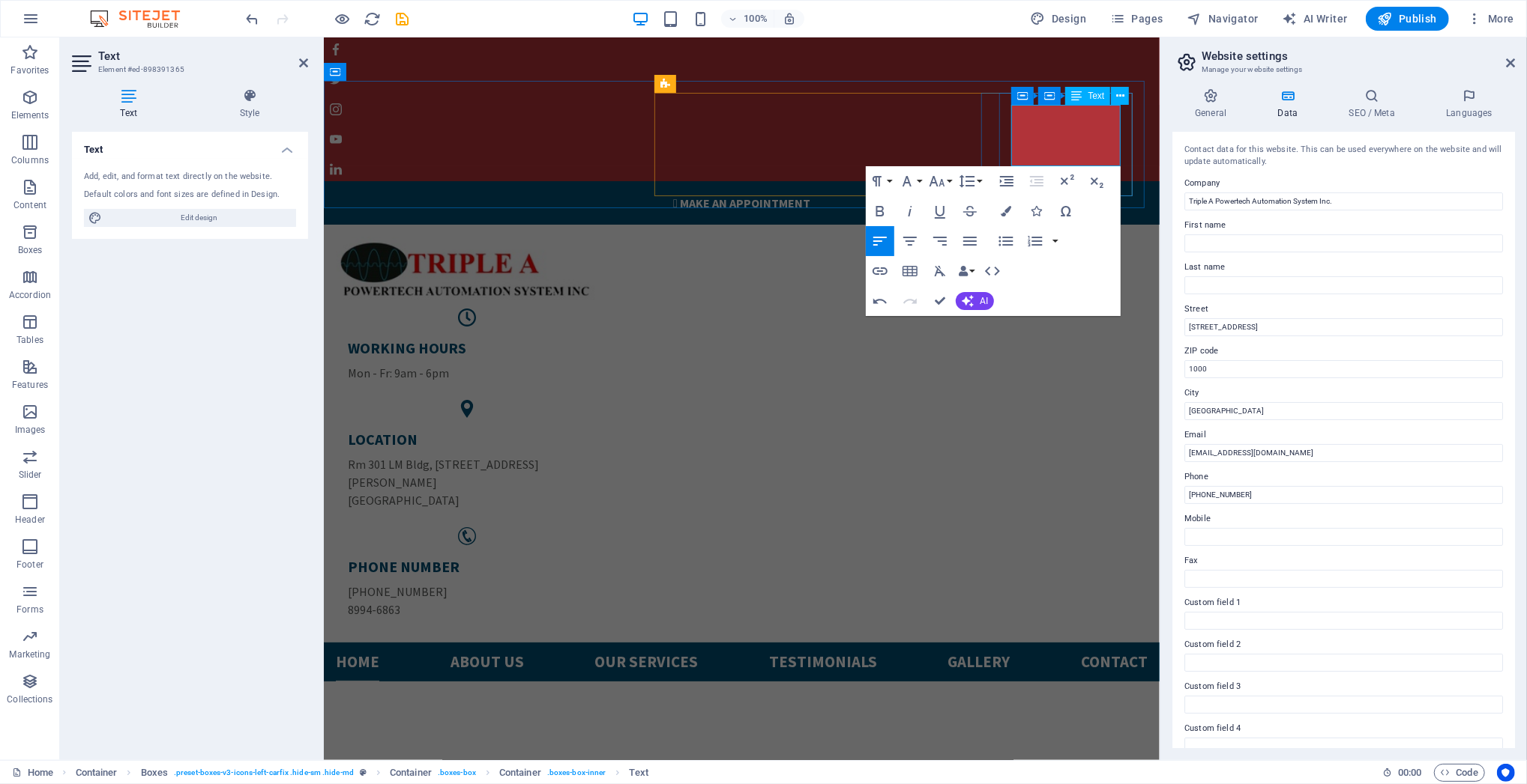
click at [586, 600] on p "8994-6863" at bounding box center [465, 609] width 238 height 18
click at [594, 224] on div "WORKING HOURS Mon - Fr: 9am - 6pm LOCATION Rm 301 LM Bldg, [STREET_ADDRESS][PER…" at bounding box center [741, 433] width 836 height 418
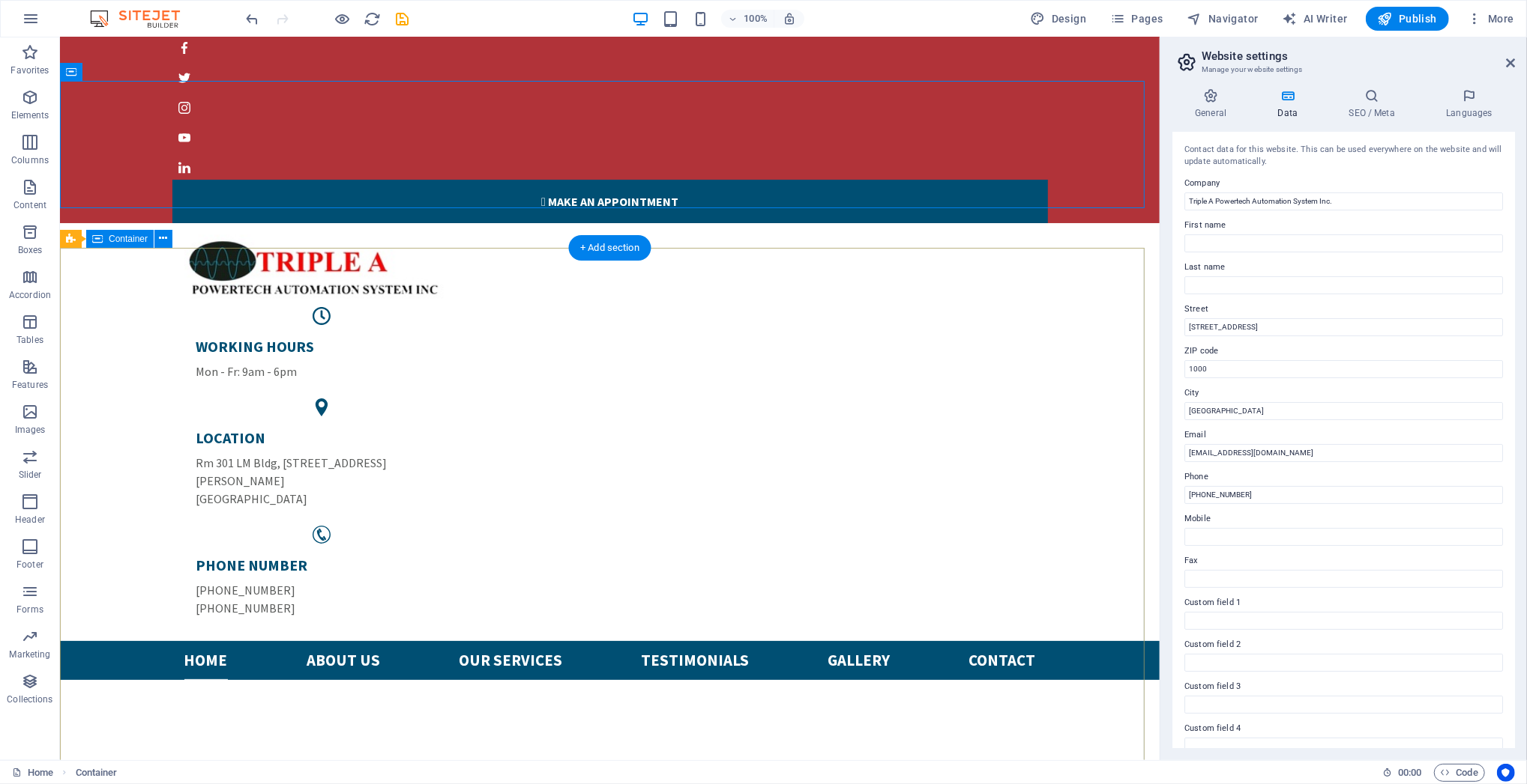
scroll to position [0, 0]
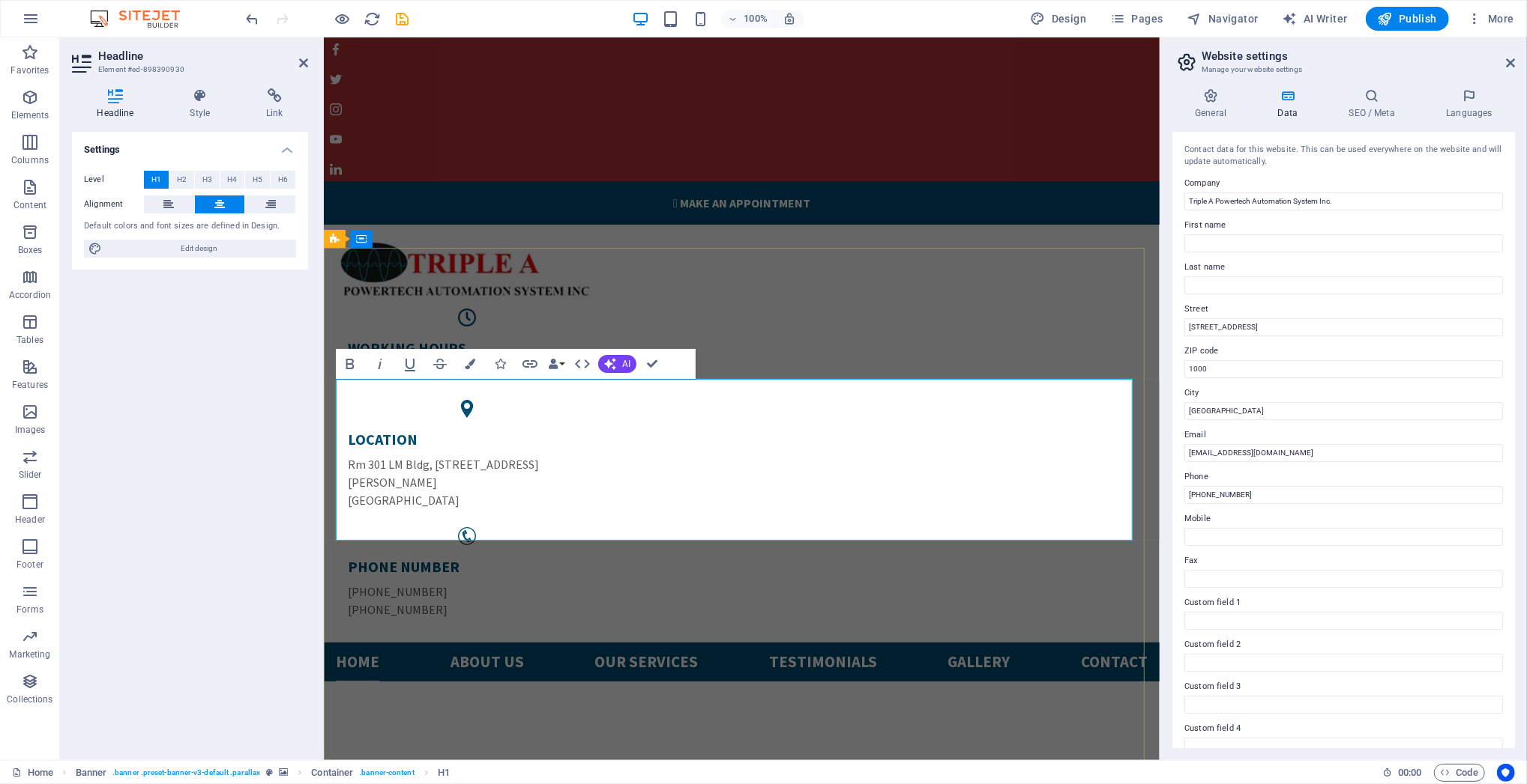
drag, startPoint x: 797, startPoint y: 409, endPoint x: 527, endPoint y: 415, distance: 270.1
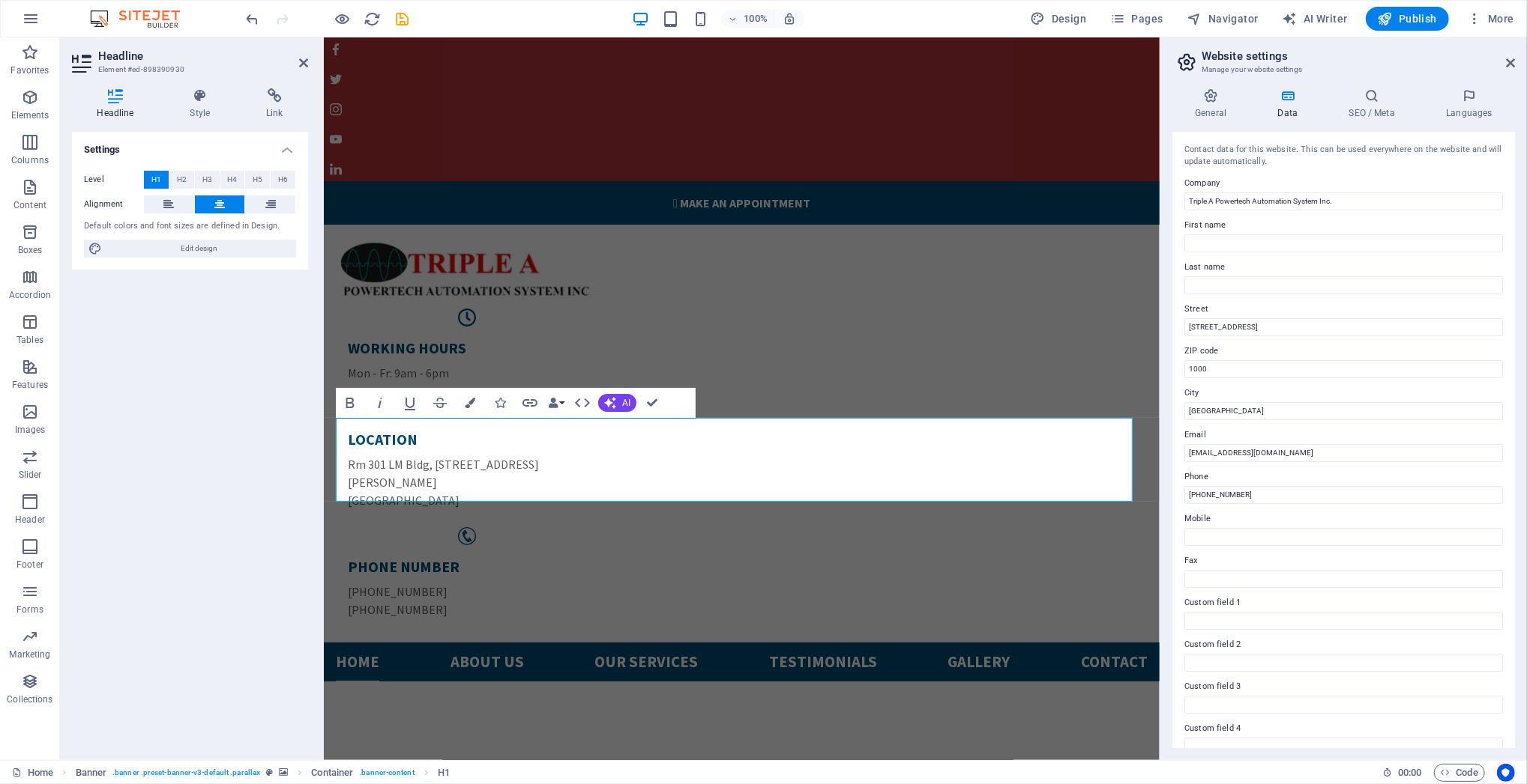
click at [1526, 607] on html "Triple A Powertech Automation System Inc. Home Favorites Elements Columns Conte…" at bounding box center [764, 392] width 1527 height 784
